Goal: Transaction & Acquisition: Purchase product/service

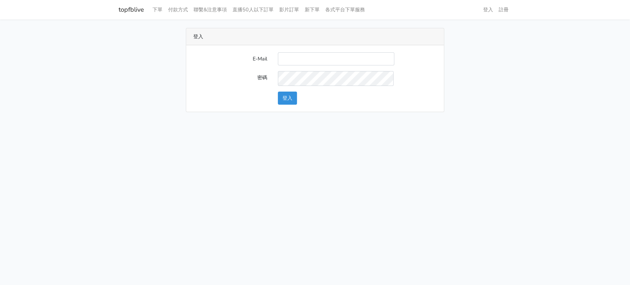
type input "[EMAIL_ADDRESS][DOMAIN_NAME]"
click at [288, 102] on button "登入" at bounding box center [287, 98] width 19 height 13
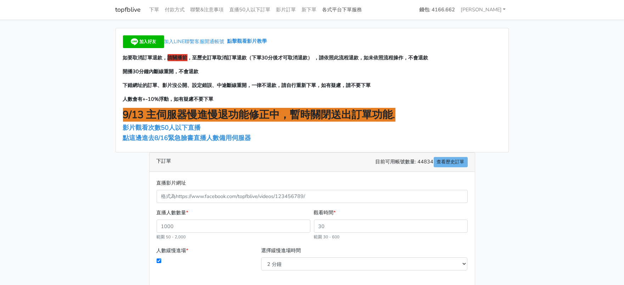
click at [365, 8] on link "各式平台下單服務" at bounding box center [341, 10] width 45 height 14
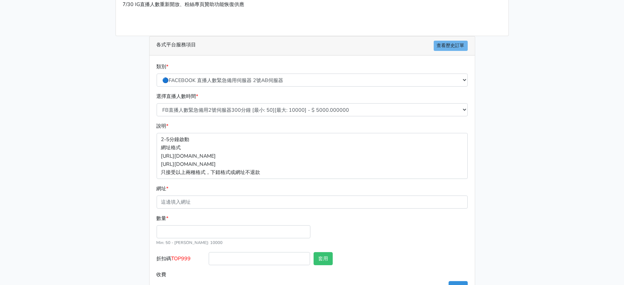
scroll to position [88, 0]
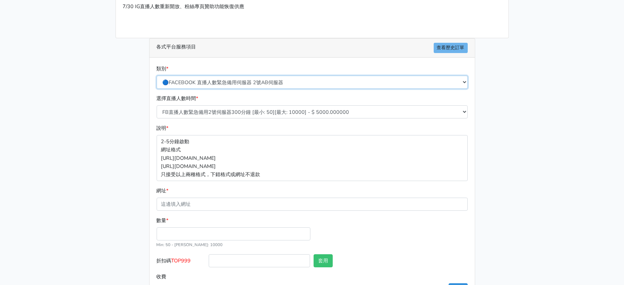
click at [270, 89] on select "🔵FACEBOOK 直播人數緊急備用伺服器 2號AB伺服器 🔵FACEBOOK 網軍專用貼文留言 安全保密 🔵9/30 FACEBOOK 直播人數緩慢進場緩慢…" at bounding box center [312, 82] width 311 height 13
select select "🔵2/12新增FACEBOOK 直播人數緊急備用伺服器 SC伺服器"
click at [157, 89] on select "🔵FACEBOOK 直播人數緊急備用伺服器 2號AB伺服器 🔵FACEBOOK 網軍專用貼文留言 安全保密 🔵9/30 FACEBOOK 直播人數緩慢進場緩慢…" at bounding box center [312, 82] width 311 height 13
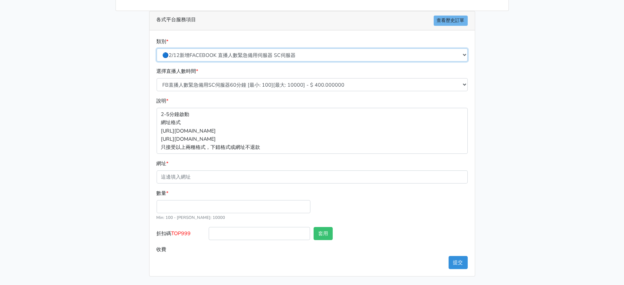
scroll to position [133, 0]
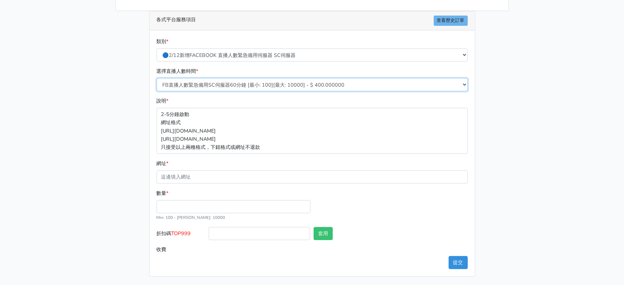
click at [297, 91] on select "FB直播人數緊急備用SC伺服器60分鐘 [最小: 100][最大: 10000] - $ 400.000000 FB直播人數緊急備用SC伺服器120分鐘 [最…" at bounding box center [312, 84] width 311 height 13
select select "636"
click at [157, 85] on select "FB直播人數緊急備用SC伺服器60分鐘 [最小: 100][最大: 10000] - $ 400.000000 FB直播人數緊急備用SC伺服器120分鐘 [最…" at bounding box center [312, 84] width 311 height 13
drag, startPoint x: 175, startPoint y: 228, endPoint x: 195, endPoint y: 227, distance: 20.9
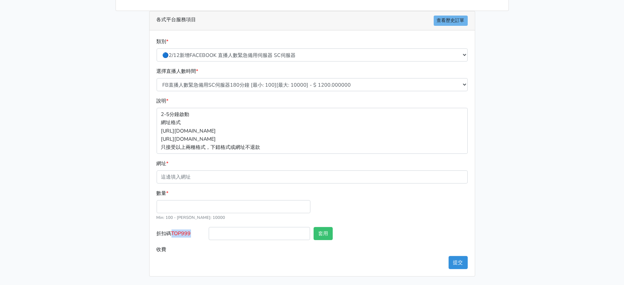
click at [195, 227] on label "折扣碼 TOP999" at bounding box center [181, 235] width 52 height 16
click at [191, 230] on span "TOP999" at bounding box center [180, 233] width 19 height 7
click at [209, 227] on input "折扣碼 TOP999" at bounding box center [259, 233] width 101 height 13
drag, startPoint x: 176, startPoint y: 228, endPoint x: 204, endPoint y: 227, distance: 27.6
click at [204, 227] on label "折扣碼 TOP999" at bounding box center [181, 235] width 52 height 16
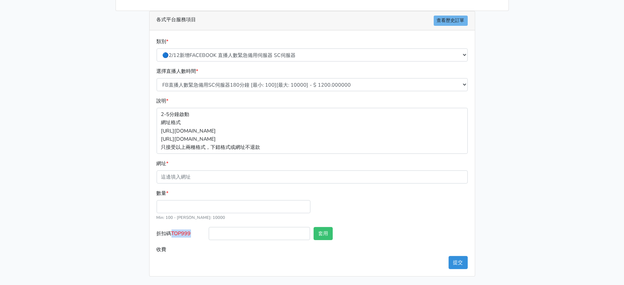
copy span "TOP999"
click at [234, 227] on input "折扣碼 TOP999" at bounding box center [259, 233] width 101 height 13
paste input "TOP999"
type input "TOP999"
click at [328, 227] on button "套用" at bounding box center [322, 233] width 19 height 13
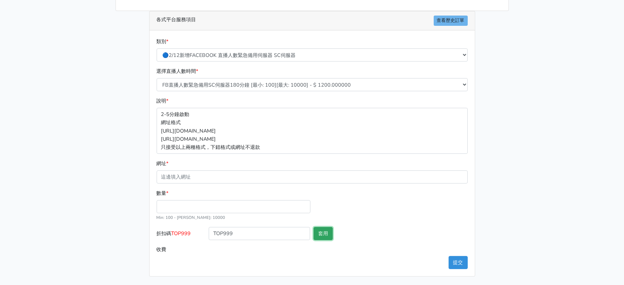
type input "套用失敗"
click at [188, 200] on input "數量 *" at bounding box center [234, 206] width 154 height 13
type input "200"
type input "240.000"
click at [493, 193] on div "請照說明的網址格式下單，這邊的服務都沒退款項目，下單就無法退款 此服務無保固，如愛心、讚、追蹤、觀看次數等等，如有掉落，不會補充 使用服務前，請把各個平台設定…" at bounding box center [312, 95] width 404 height 364
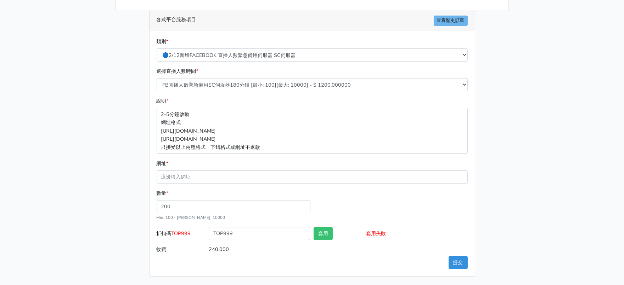
scroll to position [120, 0]
click at [254, 91] on select "FB直播人數緊急備用SC伺服器60分鐘 [最小: 100][最大: 10000] - $ 400.000000 FB直播人數緊急備用SC伺服器120分鐘 [最…" at bounding box center [312, 84] width 311 height 13
select select "638"
click at [157, 91] on select "FB直播人數緊急備用SC伺服器60分鐘 [最小: 100][最大: 10000] - $ 400.000000 FB直播人數緊急備用SC伺服器120分鐘 [最…" at bounding box center [312, 84] width 311 height 13
type input "320.000"
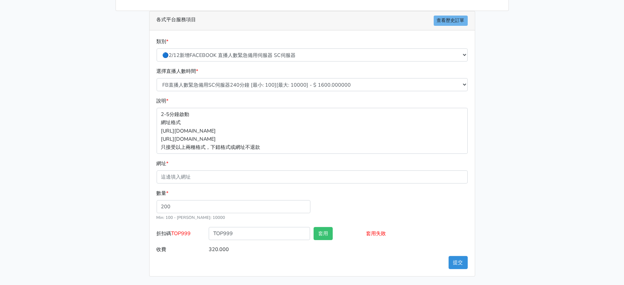
click at [510, 221] on div "請照說明的網址格式下單，這邊的服務都沒退款項目，下單就無法退款 此服務無保固，如愛心、讚、追蹤、觀看次數等等，如有掉落，不會補充 使用服務前，請把各個平台設定…" at bounding box center [312, 95] width 404 height 364
click at [511, 195] on div "請照說明的網址格式下單，這邊的服務都沒退款項目，下單就無法退款 此服務無保固，如愛心、讚、追蹤、觀看次數等等，如有掉落，不會補充 使用服務前，請把各個平台設定…" at bounding box center [312, 95] width 404 height 364
click at [251, 78] on select "FB直播人數緊急備用SC伺服器60分鐘 [最小: 100][最大: 10000] - $ 400.000000 FB直播人數緊急備用SC伺服器120分鐘 [最…" at bounding box center [312, 84] width 311 height 13
select select "641"
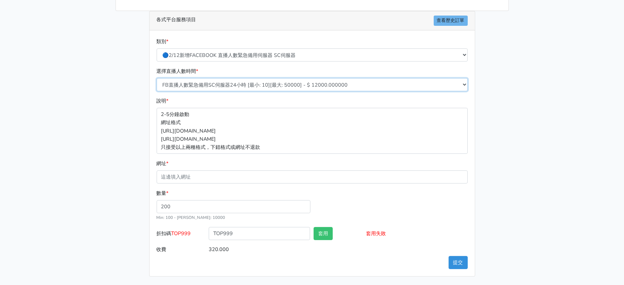
click at [157, 78] on select "FB直播人數緊急備用SC伺服器60分鐘 [最小: 100][最大: 10000] - $ 400.000000 FB直播人數緊急備用SC伺服器120分鐘 [最…" at bounding box center [312, 84] width 311 height 13
type input "2400.000"
click at [250, 78] on select "FB直播人數緊急備用SC伺服器60分鐘 [最小: 100][最大: 10000] - $ 400.000000 FB直播人數緊急備用SC伺服器120分鐘 [最…" at bounding box center [312, 84] width 311 height 13
click at [254, 78] on select "FB直播人數緊急備用SC伺服器60分鐘 [最小: 100][最大: 10000] - $ 400.000000 FB直播人數緊急備用SC伺服器120分鐘 [最…" at bounding box center [312, 84] width 311 height 13
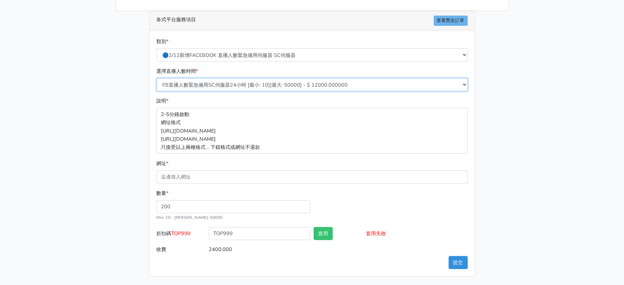
select select "638"
click at [157, 78] on select "FB直播人數緊急備用SC伺服器60分鐘 [最小: 100][最大: 10000] - $ 400.000000 FB直播人數緊急備用SC伺服器120分鐘 [最…" at bounding box center [312, 84] width 311 height 13
type input "320.000"
click at [327, 227] on button "套用" at bounding box center [322, 233] width 19 height 13
click at [454, 141] on form "類別 * 🔵FACEBOOK 直播人數緊急備用伺服器 2號AB伺服器 🔵FACEBOOK 網軍專用貼文留言 安全保密 🔵9/30 FACEBOOK 直播人數緩…" at bounding box center [312, 147] width 311 height 219
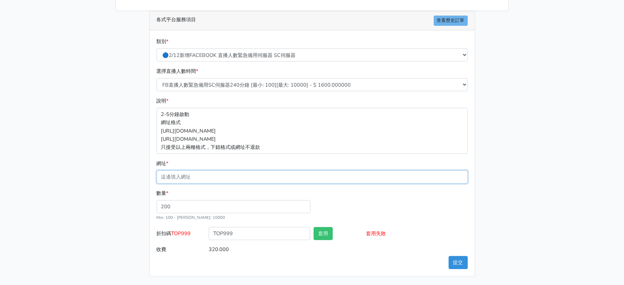
paste input "https://www.facebook.com/100063606982427/videos/1800752090539190"
type input "https://www.facebook.com/100063606982427/videos/1800752090539190"
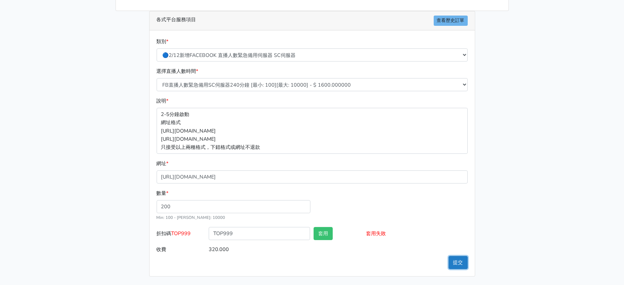
click at [459, 256] on button "提交" at bounding box center [457, 262] width 19 height 13
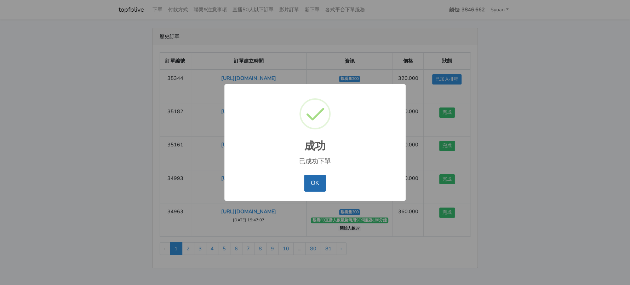
click at [316, 188] on button "OK" at bounding box center [315, 183] width 22 height 17
